Goal: Task Accomplishment & Management: Use online tool/utility

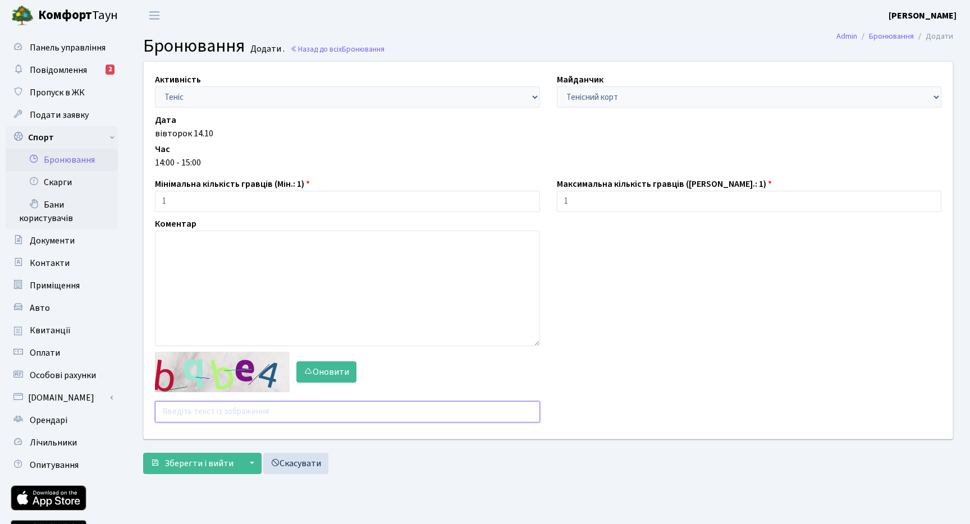
click at [246, 411] on input "text" at bounding box center [347, 411] width 385 height 21
type input "pqubq"
click at [208, 463] on span "Зберегти і вийти" at bounding box center [198, 463] width 69 height 12
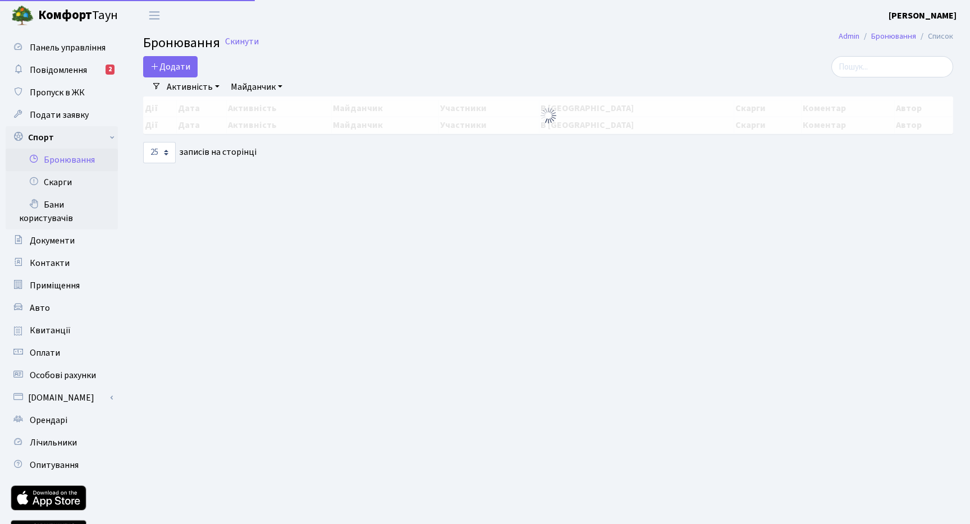
select select "25"
